Goal: Transaction & Acquisition: Purchase product/service

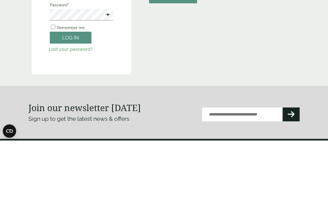
type input "**********"
click at [71, 95] on button "Log in" at bounding box center [71, 95] width 42 height 12
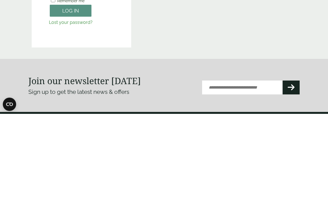
scroll to position [87, 0]
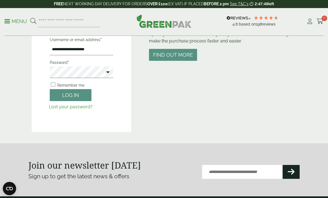
click at [64, 96] on button "Log in" at bounding box center [71, 95] width 42 height 12
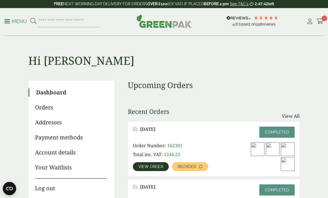
click at [9, 21] on span at bounding box center [7, 21] width 6 height 1
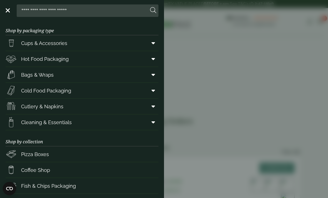
click at [153, 60] on icon at bounding box center [154, 59] width 4 height 6
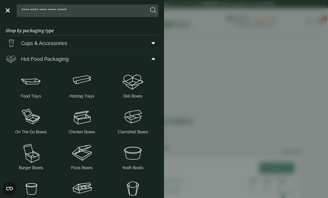
click at [31, 81] on img at bounding box center [31, 81] width 46 height 22
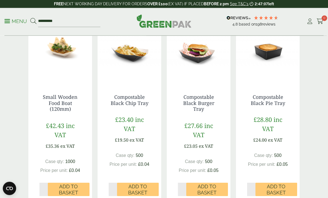
scroll to position [364, 0]
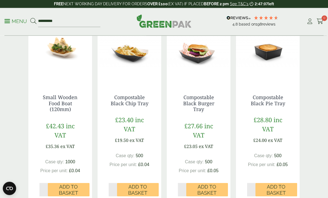
click at [203, 100] on link "Compostable Black Burger Tray" at bounding box center [198, 103] width 31 height 19
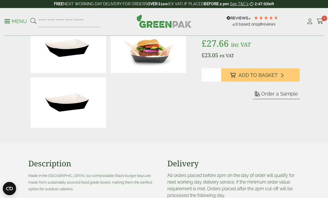
scroll to position [89, 0]
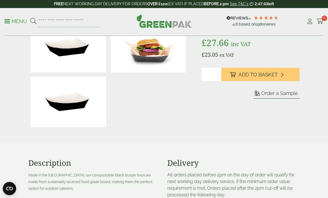
click at [214, 73] on input "*" at bounding box center [212, 74] width 20 height 13
type input "*"
click at [254, 74] on span "Add to Basket" at bounding box center [258, 75] width 39 height 6
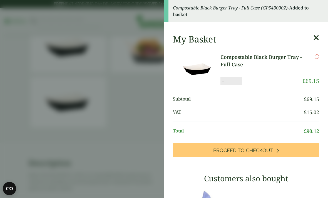
click at [30, 138] on aside "Compostable Black Burger Tray - Full Case (GP5430002) - Added to basket My Bask…" at bounding box center [164, 99] width 328 height 198
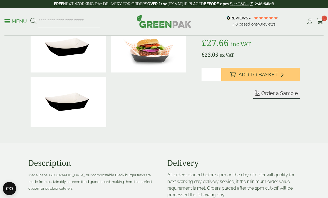
click at [11, 19] on p "Menu" at bounding box center [15, 21] width 23 height 7
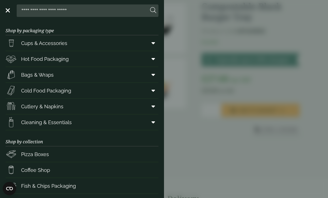
click at [209, 154] on aside "Close Shop by packaging type Cups & Accessories Hot Drink Paper Cups Smoothie C…" at bounding box center [164, 99] width 328 height 198
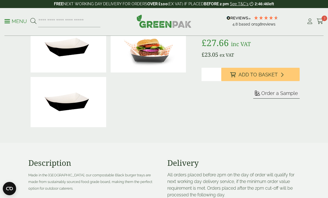
click at [321, 19] on icon at bounding box center [320, 22] width 7 height 6
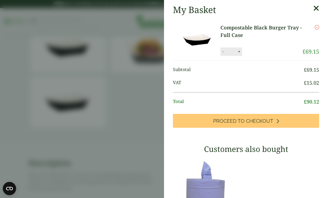
click at [236, 31] on link "Compostable Black Burger Tray - Full Case" at bounding box center [261, 31] width 82 height 15
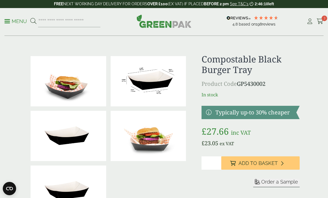
click at [318, 20] on icon at bounding box center [320, 22] width 7 height 6
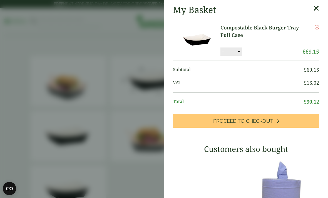
click at [255, 120] on span "Proceed to Checkout" at bounding box center [243, 121] width 60 height 6
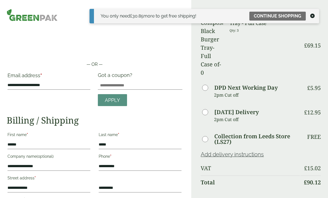
click at [285, 16] on link "Continue shopping" at bounding box center [277, 16] width 56 height 9
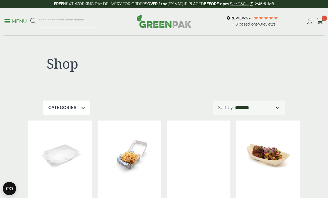
click at [5, 23] on link "Menu" at bounding box center [15, 21] width 23 height 6
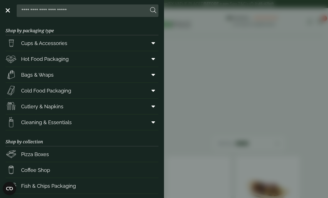
click at [146, 60] on span at bounding box center [152, 59] width 13 height 11
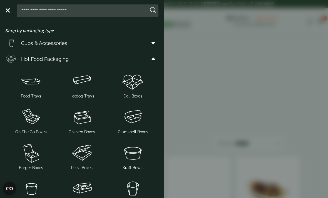
click at [33, 80] on img at bounding box center [31, 81] width 46 height 22
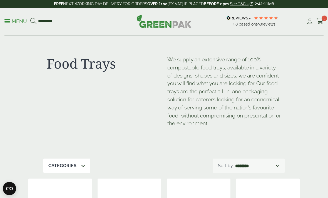
click at [9, 21] on span at bounding box center [7, 21] width 6 height 1
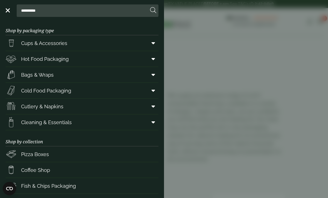
click at [153, 59] on icon at bounding box center [154, 59] width 4 height 6
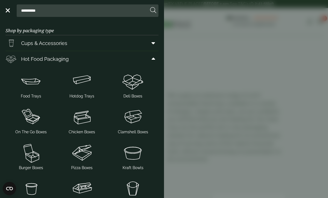
click at [32, 155] on img at bounding box center [31, 153] width 46 height 22
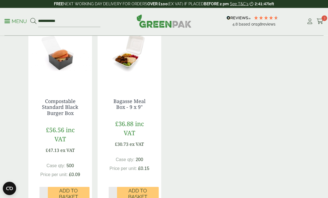
click at [73, 188] on span "Add to Basket" at bounding box center [69, 194] width 34 height 12
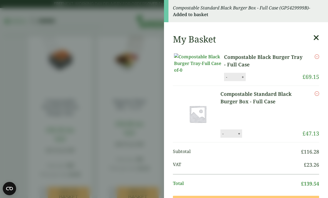
click at [17, 144] on aside "Compostable Standard Black Burger Box - Full Case (GP5429999B) - Added to baske…" at bounding box center [164, 99] width 328 height 198
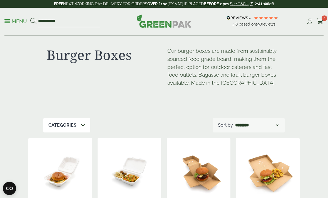
scroll to position [0, 0]
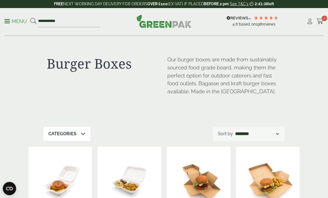
click at [9, 21] on span at bounding box center [7, 21] width 6 height 1
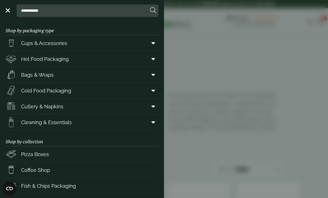
click at [152, 60] on icon at bounding box center [154, 59] width 4 height 6
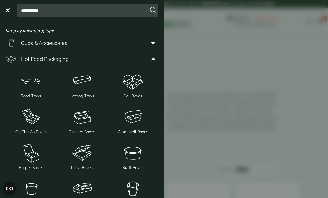
click at [83, 118] on img at bounding box center [82, 117] width 46 height 22
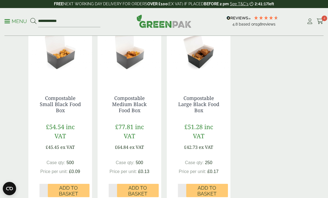
scroll to position [540, 0]
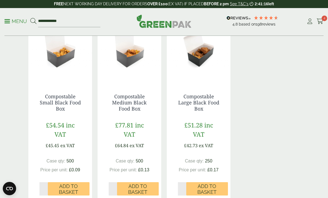
click at [138, 184] on span "Add to Basket" at bounding box center [138, 190] width 34 height 12
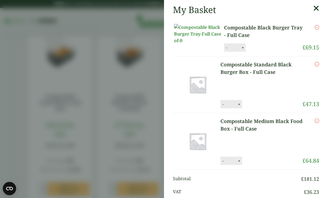
click at [15, 65] on aside "My Basket Compostable Black Burger Tray - Full Case Compostable Black Burger Tr…" at bounding box center [164, 99] width 328 height 198
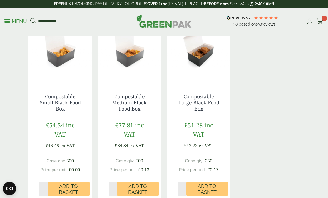
click at [319, 22] on icon at bounding box center [320, 22] width 7 height 6
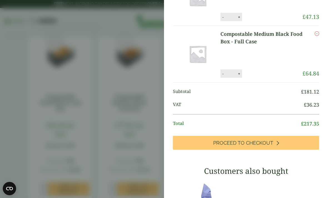
scroll to position [96, 0]
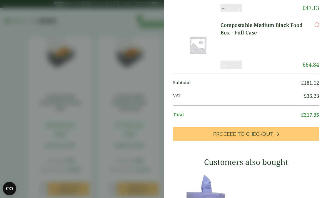
click at [244, 137] on span "Proceed to Checkout" at bounding box center [243, 134] width 60 height 6
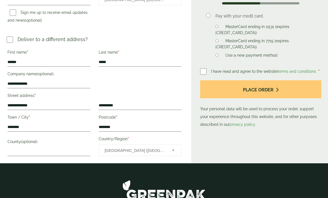
scroll to position [232, 0]
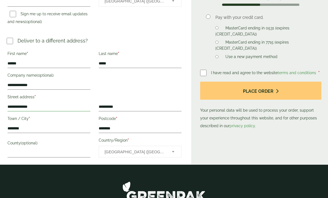
click at [41, 105] on input "**********" at bounding box center [49, 107] width 83 height 9
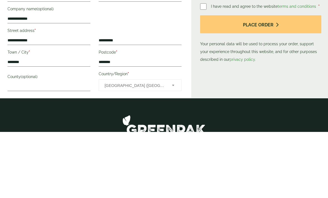
type input "*****"
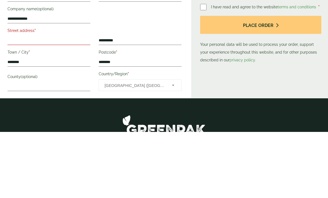
scroll to position [192, 0]
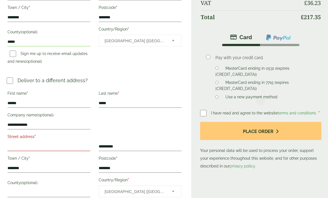
type input "**********"
type input "*****"
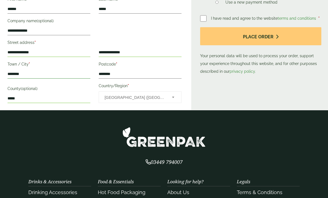
scroll to position [287, 0]
click at [144, 74] on input "********" at bounding box center [140, 74] width 83 height 9
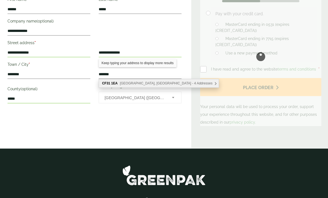
click at [172, 83] on span "[GEOGRAPHIC_DATA], [GEOGRAPHIC_DATA] - 4 Addresses" at bounding box center [166, 83] width 93 height 4
type input "********"
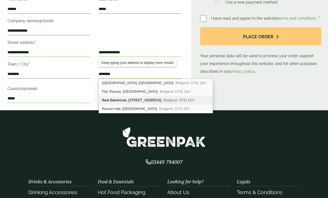
click at [146, 100] on div "Beat Bakehouse, [STREET_ADDRESS]" at bounding box center [156, 100] width 114 height 9
type input "**********"
type input "********"
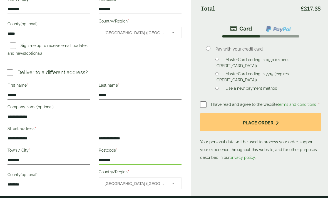
scroll to position [200, 0]
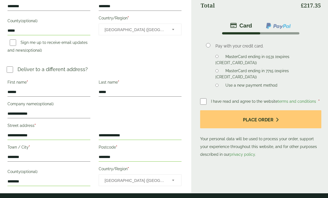
click at [264, 121] on button "Place order" at bounding box center [260, 120] width 121 height 18
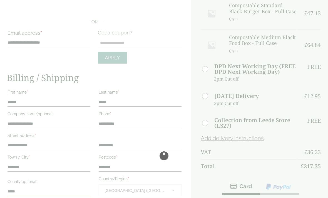
scroll to position [43, 0]
